Goal: Information Seeking & Learning: Understand process/instructions

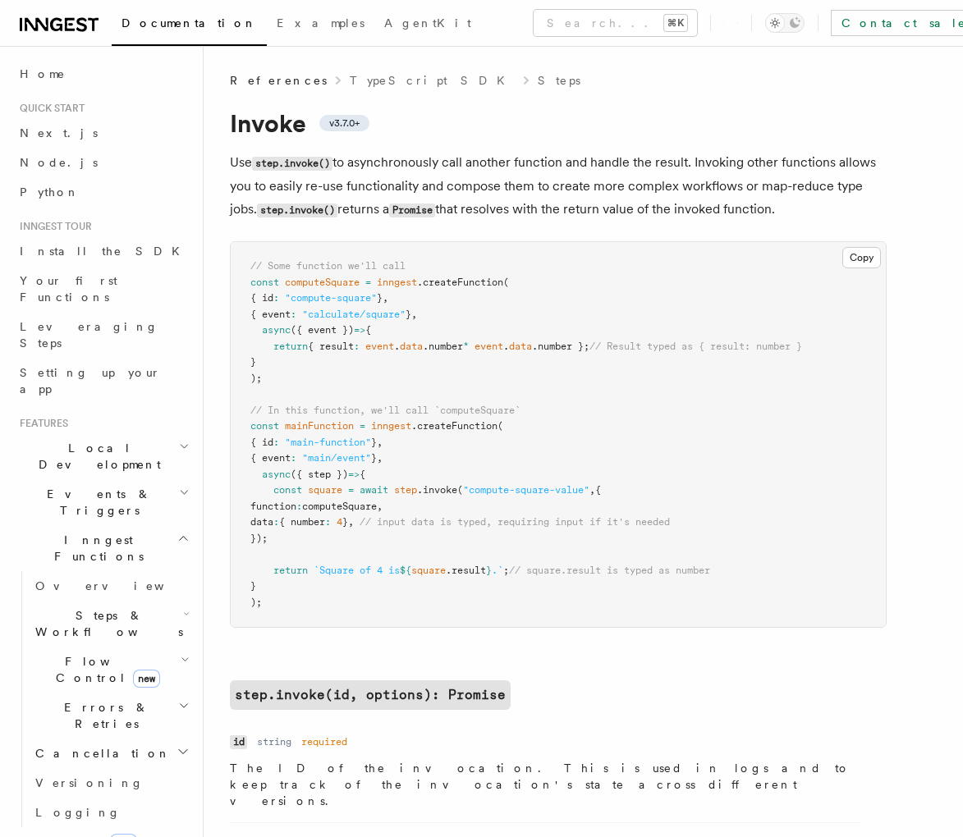
click at [376, 510] on span "computeSquare" at bounding box center [339, 506] width 75 height 11
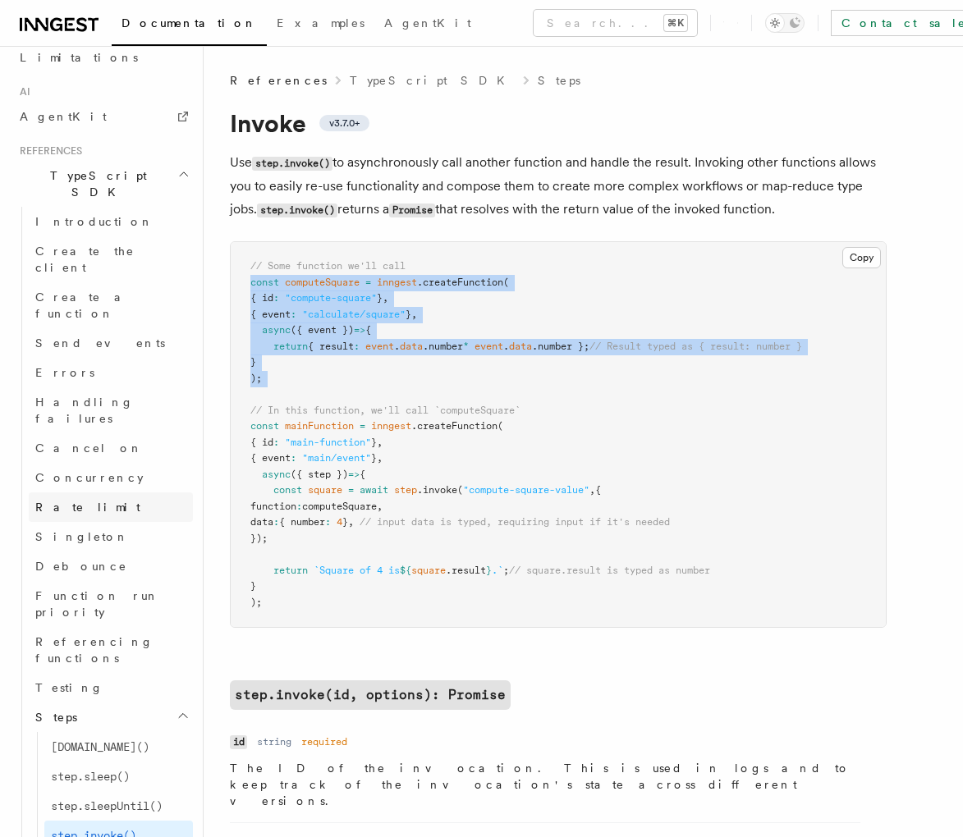
drag, startPoint x: 272, startPoint y: 367, endPoint x: 192, endPoint y: 291, distance: 110.3
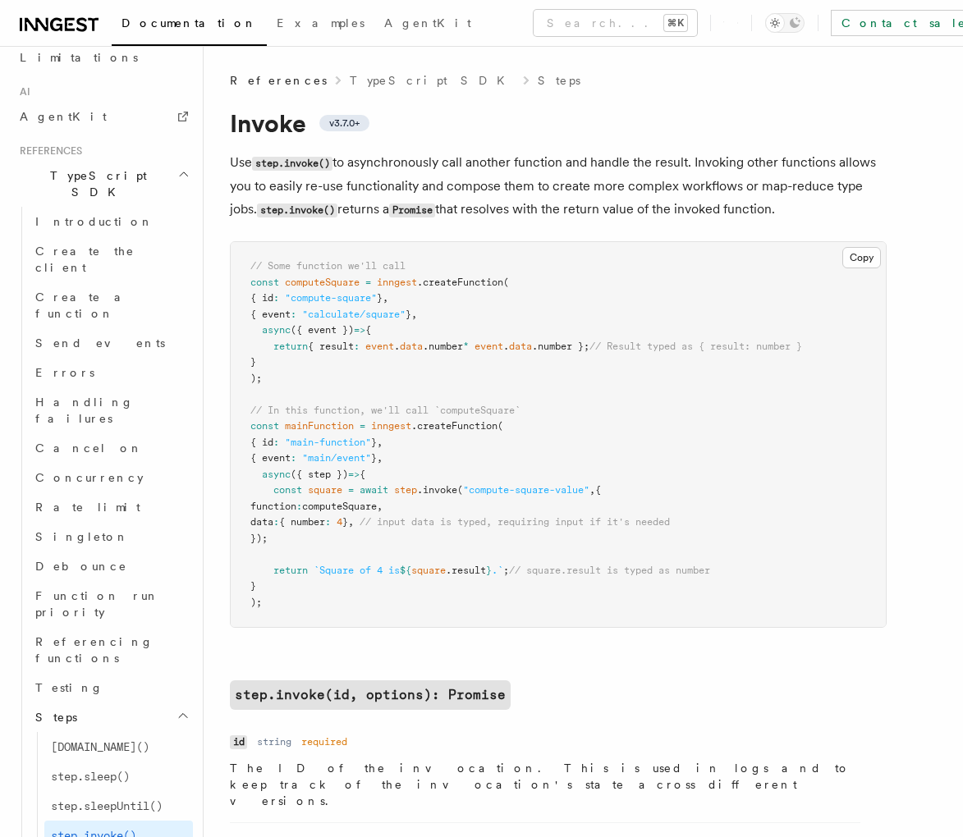
drag, startPoint x: 293, startPoint y: 318, endPoint x: 368, endPoint y: 300, distance: 76.7
click at [291, 318] on span "{ event" at bounding box center [270, 314] width 40 height 11
drag, startPoint x: 542, startPoint y: 280, endPoint x: 415, endPoint y: 282, distance: 126.4
click at [417, 282] on pre "// Some function we'll call const computeSquare = inngest .createFunction ( { i…" at bounding box center [558, 434] width 655 height 385
drag, startPoint x: 406, startPoint y: 283, endPoint x: 390, endPoint y: 285, distance: 16.5
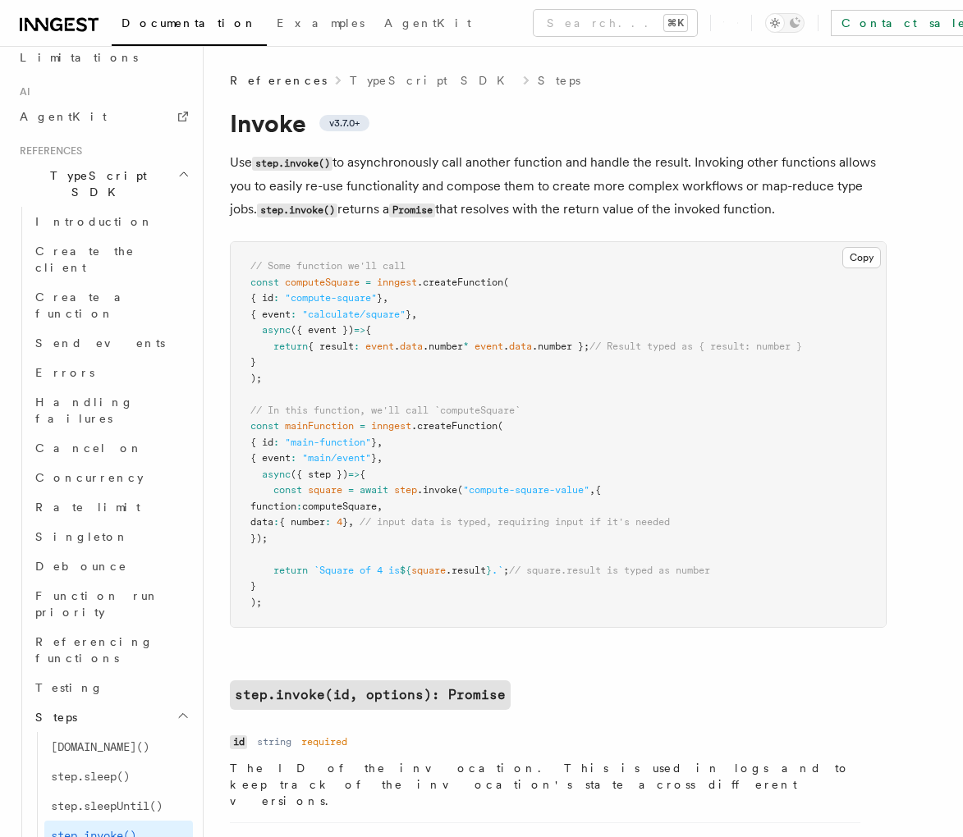
click at [406, 283] on span "inngest" at bounding box center [397, 282] width 40 height 11
drag, startPoint x: 382, startPoint y: 281, endPoint x: 501, endPoint y: 295, distance: 119.8
click at [529, 292] on pre "// Some function we'll call const computeSquare = inngest .createFunction ( { i…" at bounding box center [558, 434] width 655 height 385
copy code "inngest .createFunction ( { id : "compute-square" } ,"
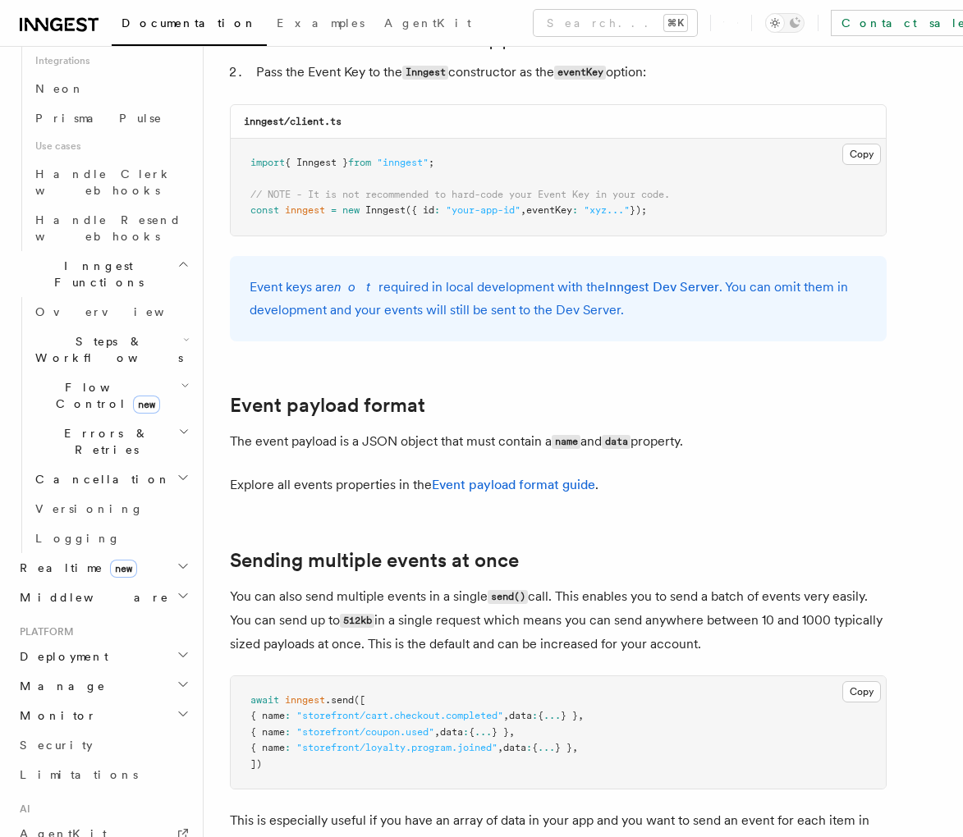
scroll to position [1083, 0]
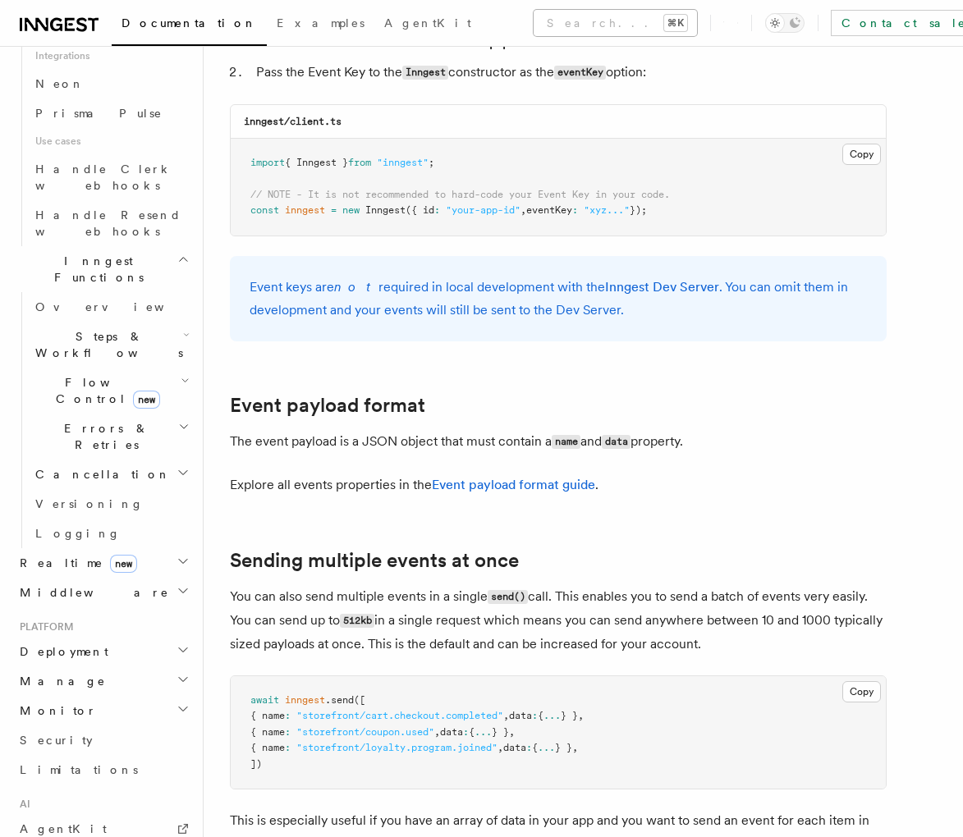
click at [533, 27] on button "Search... ⌘K" at bounding box center [614, 23] width 163 height 26
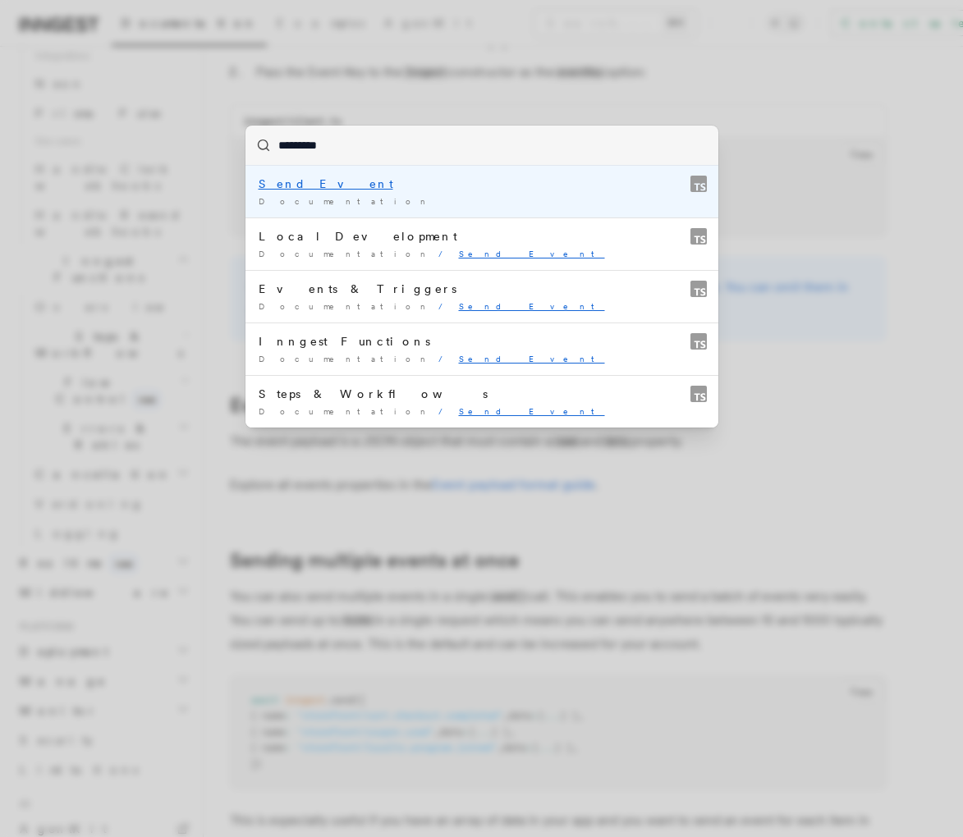
type input "*********"
drag, startPoint x: 445, startPoint y: 63, endPoint x: 438, endPoint y: 118, distance: 55.4
click at [444, 66] on div "********* Send Event Documentation / Local Development Documentation / Send Eve…" at bounding box center [481, 418] width 963 height 837
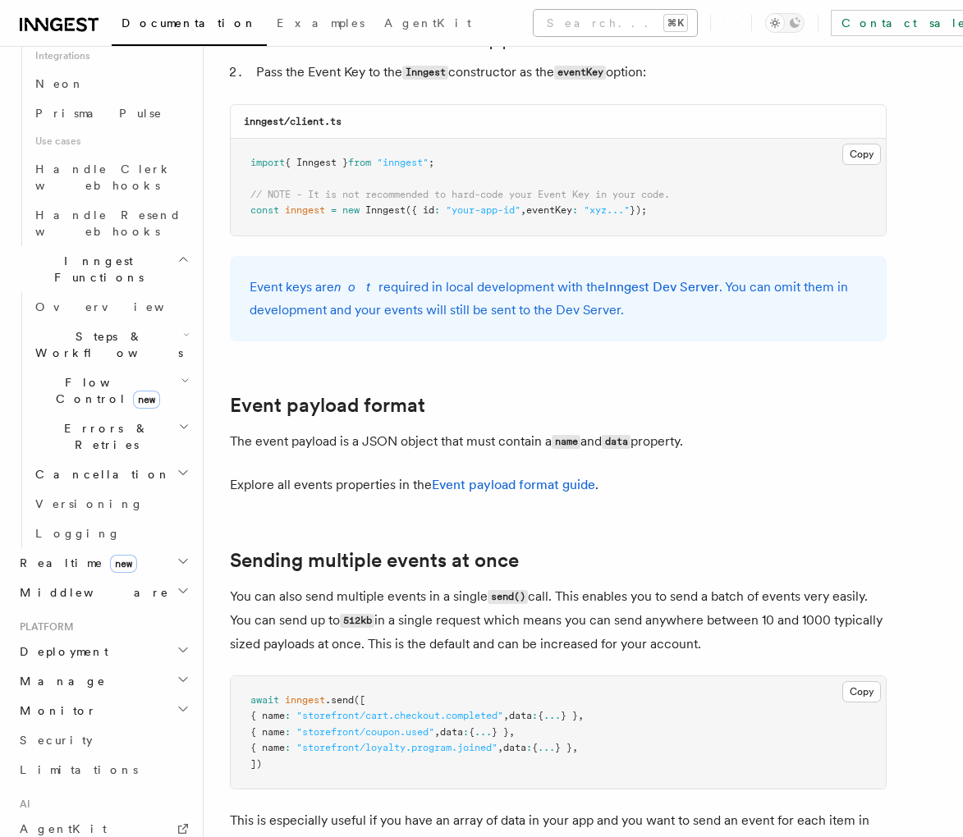
click at [533, 33] on button "Search... ⌘K" at bounding box center [614, 23] width 163 height 26
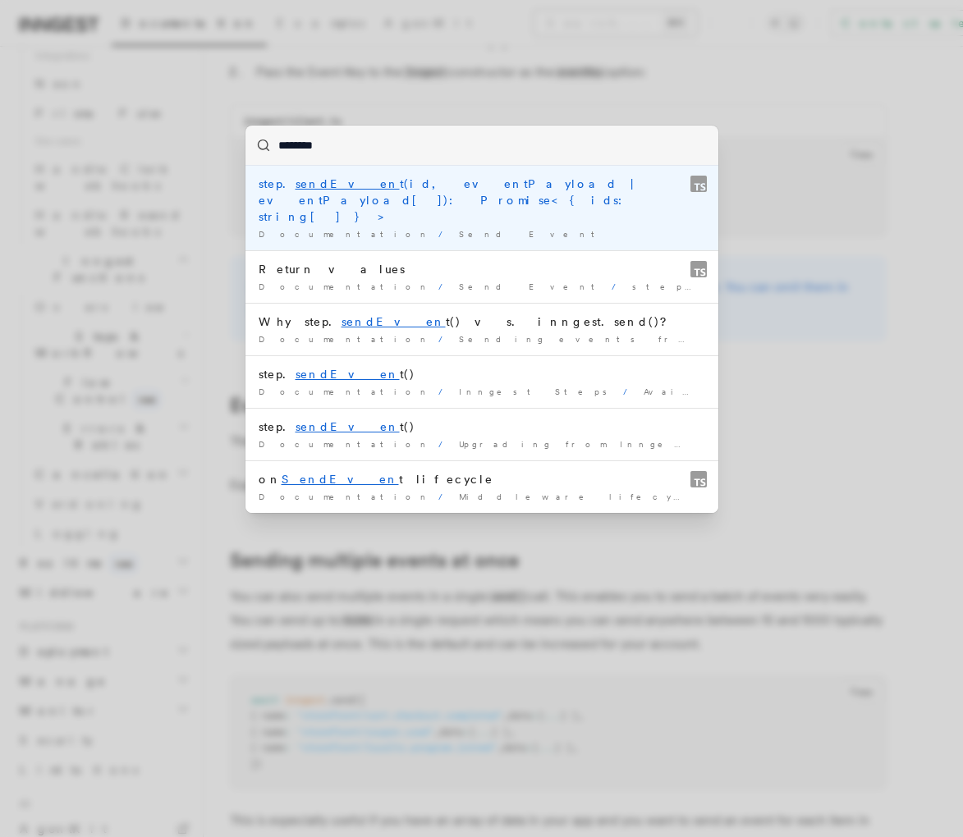
type input "*********"
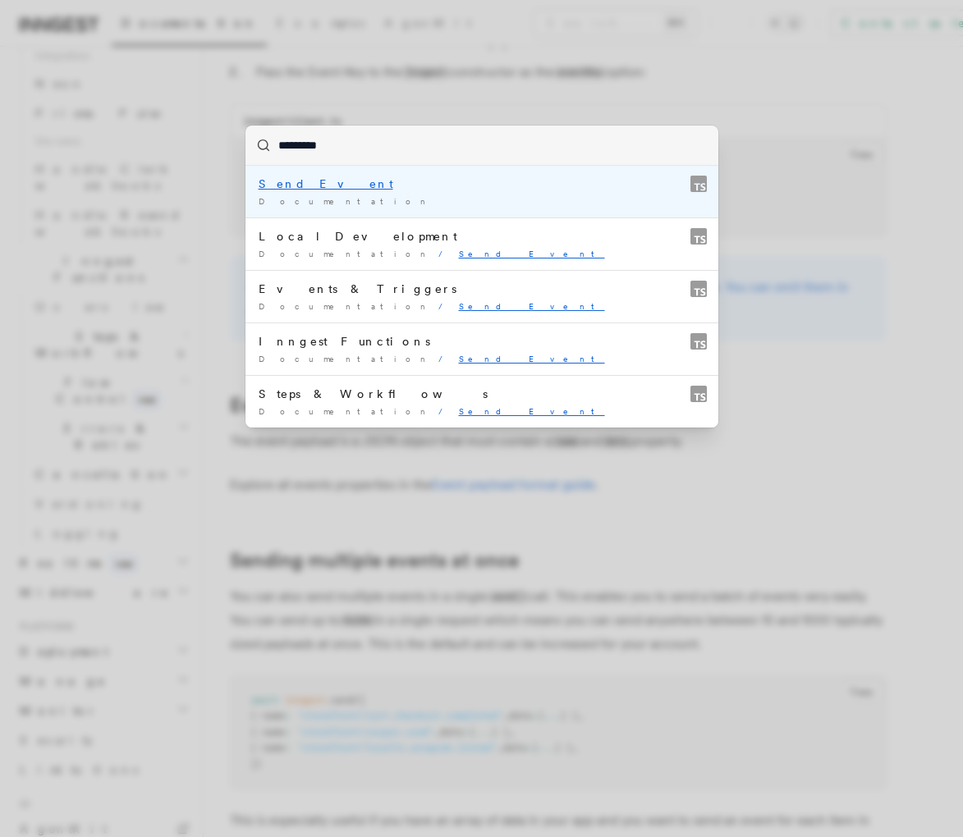
click at [467, 201] on div "Documentation /" at bounding box center [482, 201] width 446 height 12
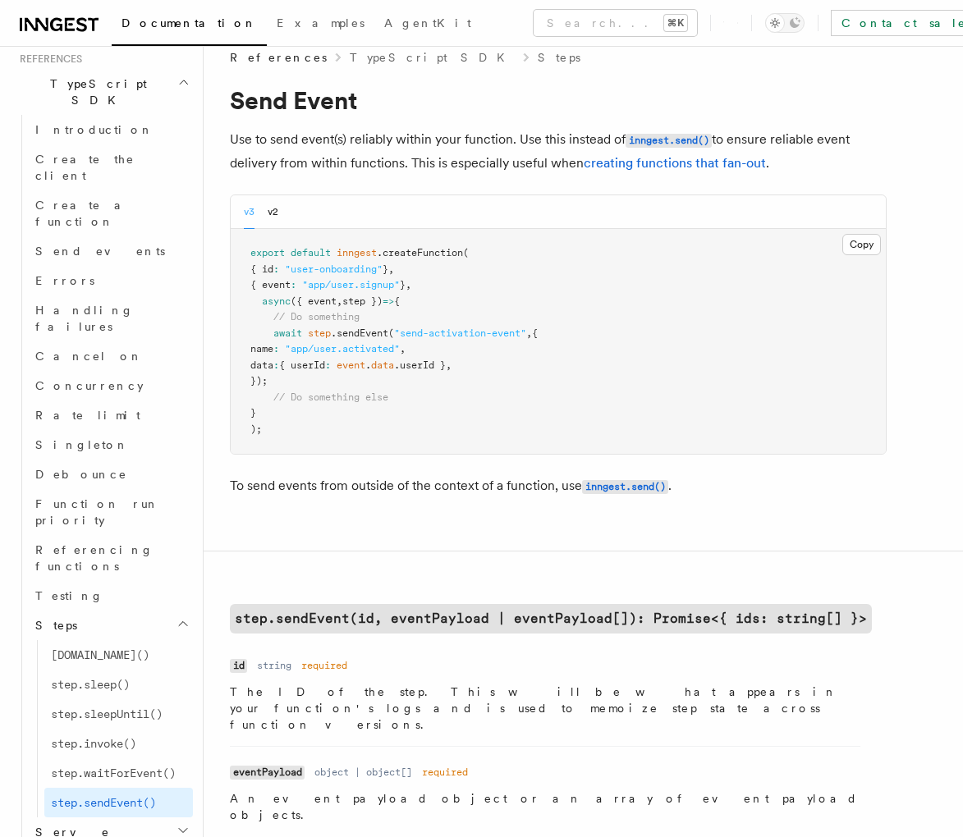
scroll to position [25, 0]
